Goal: Download file/media

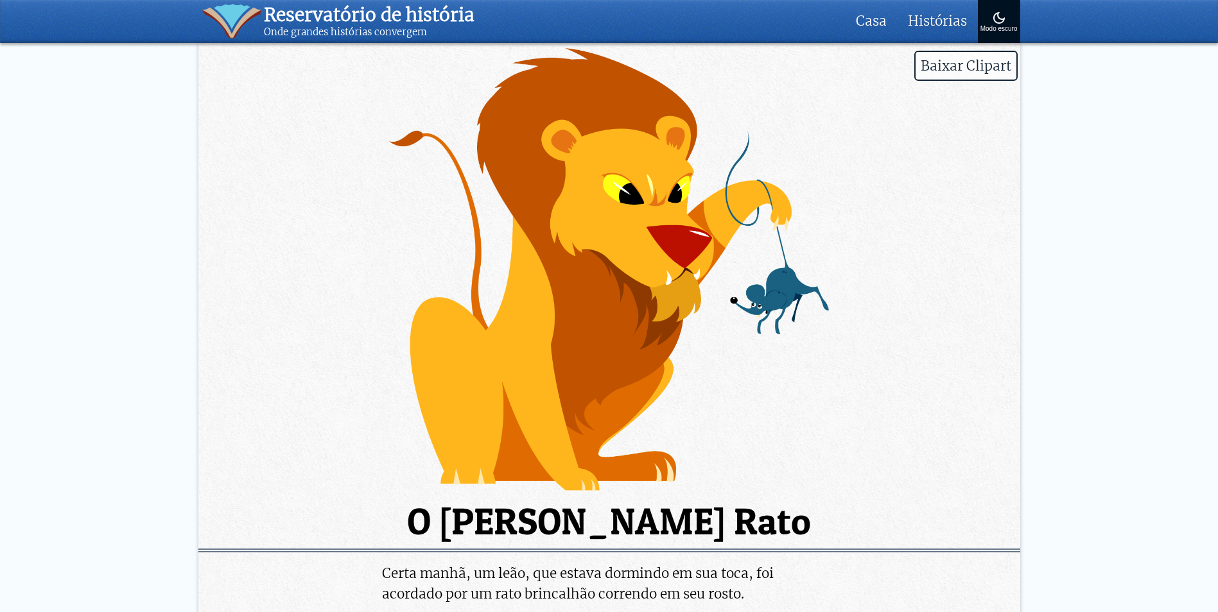
click at [579, 217] on img at bounding box center [609, 270] width 822 height 444
click at [613, 286] on img at bounding box center [609, 270] width 822 height 444
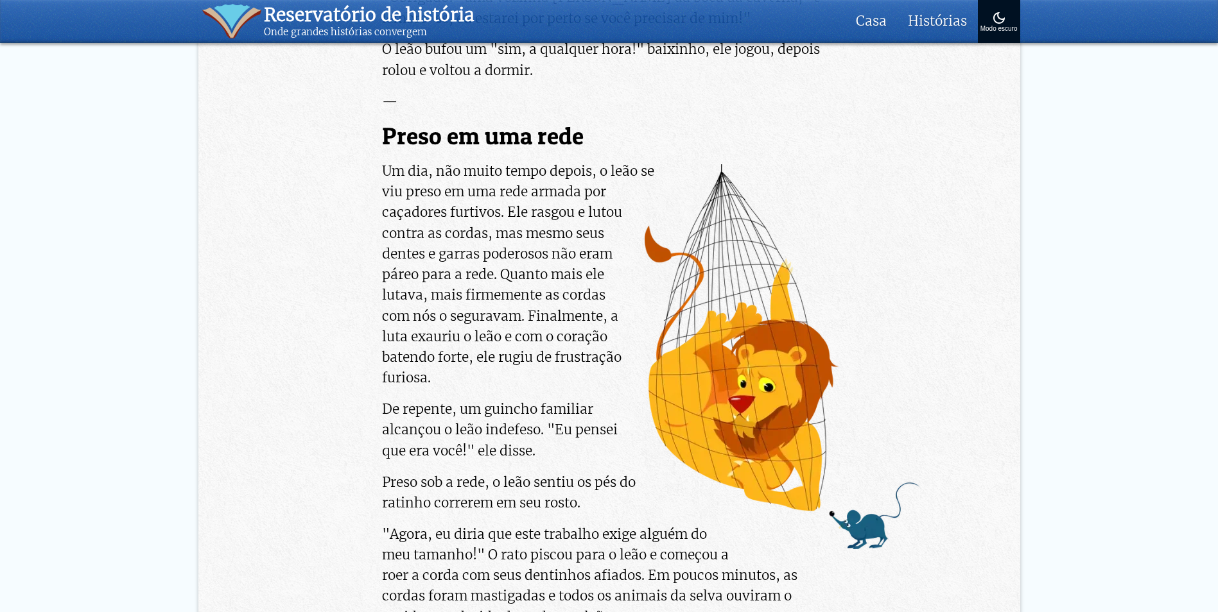
scroll to position [834, 0]
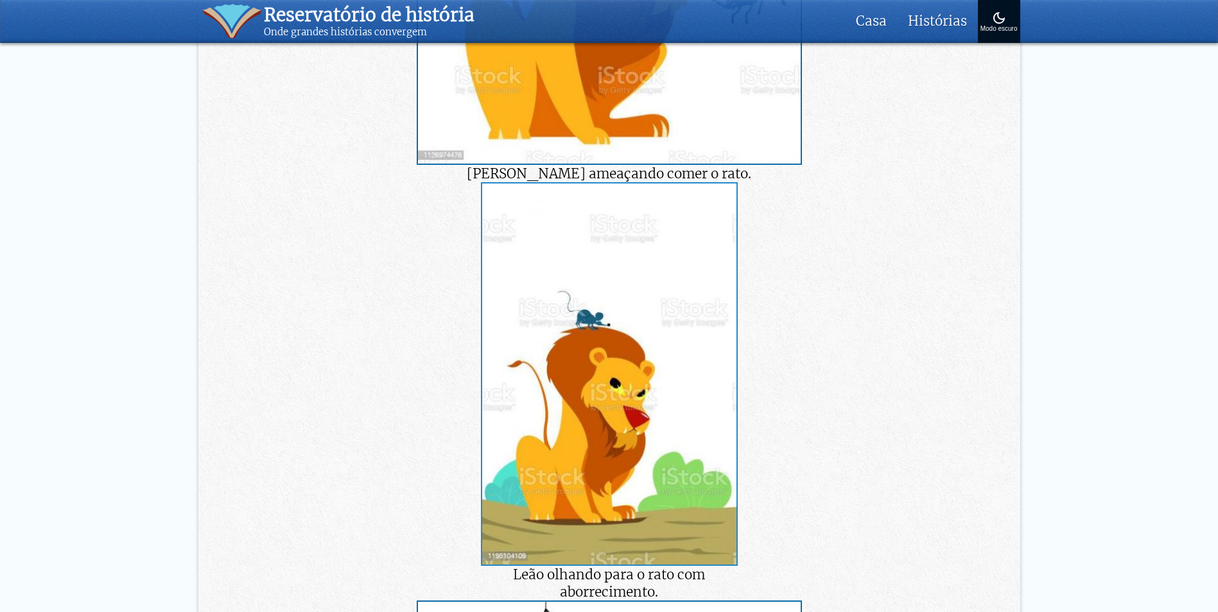
scroll to position [469, 0]
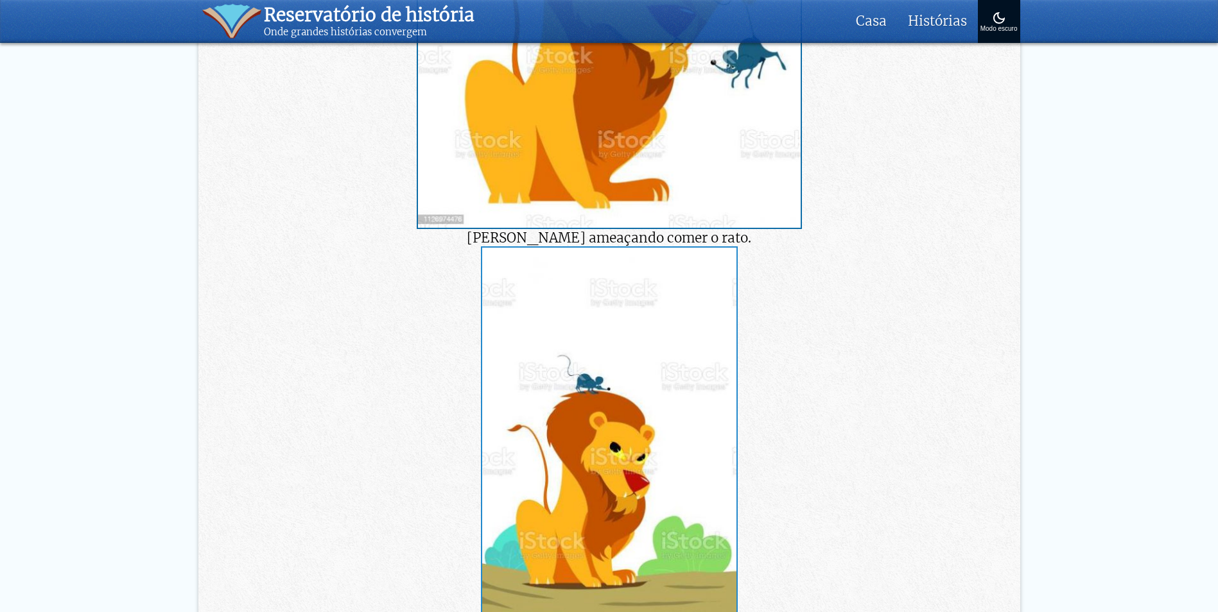
click at [482, 418] on img at bounding box center [609, 438] width 254 height 381
